Goal: Transaction & Acquisition: Purchase product/service

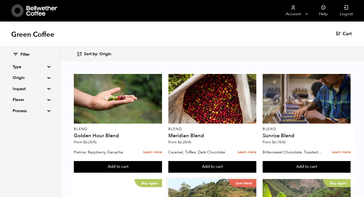
scroll to position [121, 0]
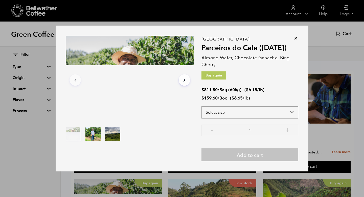
click at [290, 114] on select "Select size Bag (60kg) (132 lbs) Box (24 lbs)" at bounding box center [250, 112] width 97 height 12
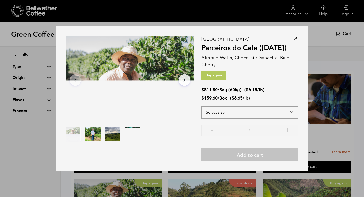
select select "bag-3"
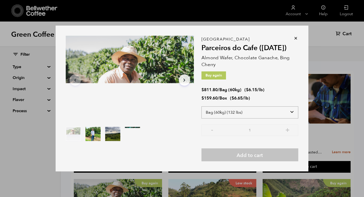
click at [202, 106] on select "Select size Bag (60kg) (132 lbs) Box (24 lbs)" at bounding box center [250, 112] width 97 height 12
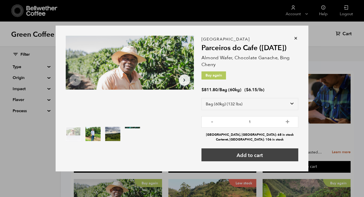
click at [243, 154] on button "Add to cart" at bounding box center [250, 154] width 97 height 13
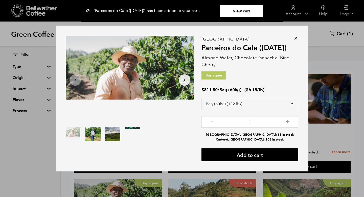
click at [295, 39] on icon at bounding box center [295, 38] width 5 height 5
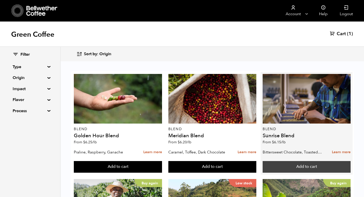
scroll to position [98, 0]
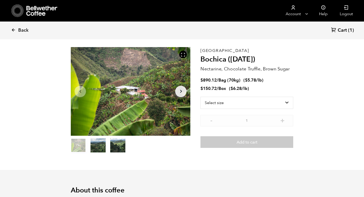
scroll to position [21, 0]
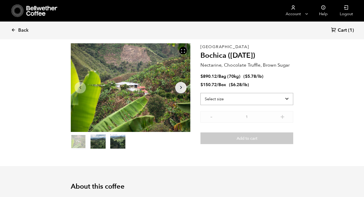
click at [286, 98] on select "Select size Bag (70kg) (154 lbs) Box (24 lbs)" at bounding box center [247, 99] width 93 height 12
select select "bag"
click at [201, 93] on select "Select size Bag (70kg) (154 lbs) Box (24 lbs)" at bounding box center [247, 99] width 93 height 12
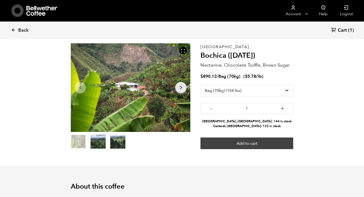
click at [236, 139] on button "Add to cart" at bounding box center [247, 143] width 93 height 12
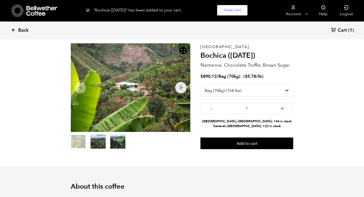
click at [23, 28] on span "Back" at bounding box center [23, 30] width 10 height 6
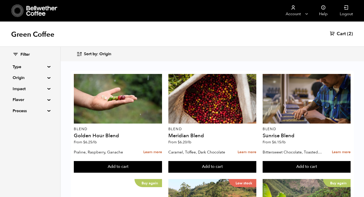
scroll to position [511, 0]
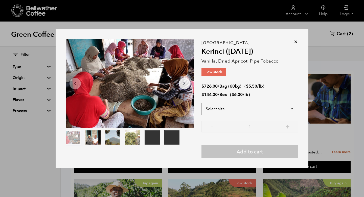
click at [292, 109] on select "Select size Bag (60kg) (132 lbs) Box (24 lbs)" at bounding box center [250, 109] width 97 height 12
select select "bag-3"
click at [202, 103] on select "Select size Bag (60kg) (132 lbs) Box (24 lbs)" at bounding box center [250, 109] width 97 height 12
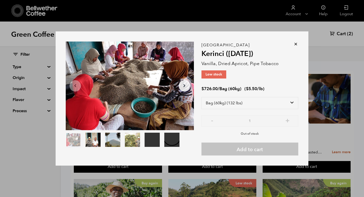
click at [297, 43] on icon at bounding box center [295, 43] width 5 height 5
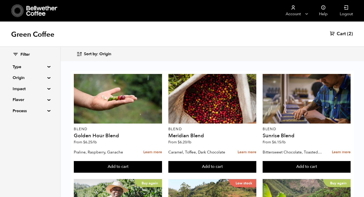
scroll to position [467, 0]
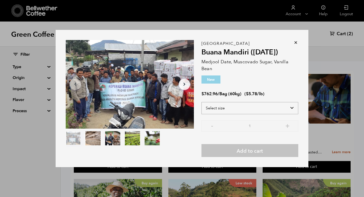
click at [292, 109] on select "Select size Bag (60kg) (132 lbs)" at bounding box center [250, 108] width 97 height 12
select select "bag-3"
click at [202, 102] on select "Select size Bag (60kg) (132 lbs)" at bounding box center [250, 108] width 97 height 12
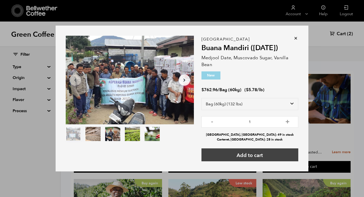
click at [251, 156] on button "Add to cart" at bounding box center [250, 154] width 97 height 13
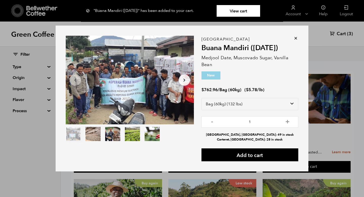
click at [344, 34] on div "Item 1 of 5 Arrow Left Arrow Right item 0 item 1 item 2 item 3 item 4 Item 1 of…" at bounding box center [182, 98] width 364 height 197
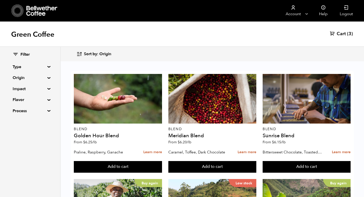
click at [338, 34] on span "Cart" at bounding box center [341, 34] width 9 height 6
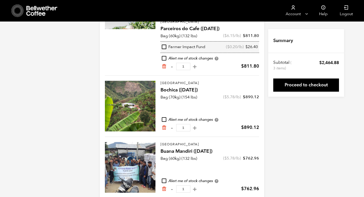
scroll to position [69, 0]
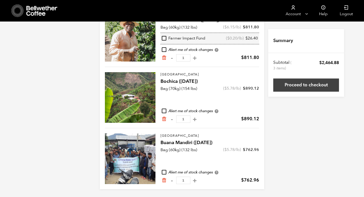
click at [312, 83] on link "Proceed to checkout" at bounding box center [306, 84] width 66 height 13
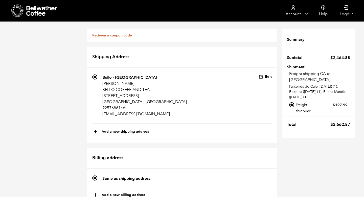
scroll to position [9, 0]
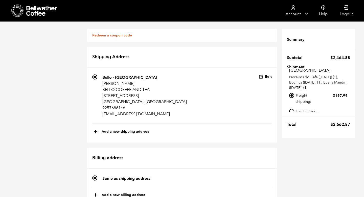
click at [291, 109] on input "Local pickup - [GEOGRAPHIC_DATA], [GEOGRAPHIC_DATA]" at bounding box center [291, 111] width 5 height 5
radio input "true"
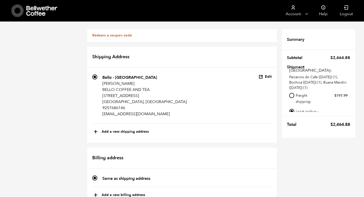
radio input "true"
checkbox input "true"
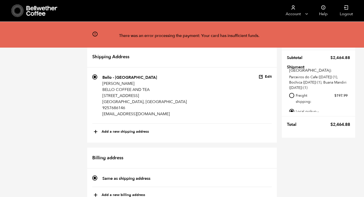
scroll to position [160, 0]
radio input "true"
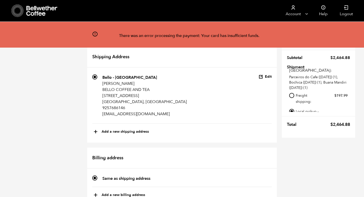
scroll to position [194, 0]
